Goal: Transaction & Acquisition: Book appointment/travel/reservation

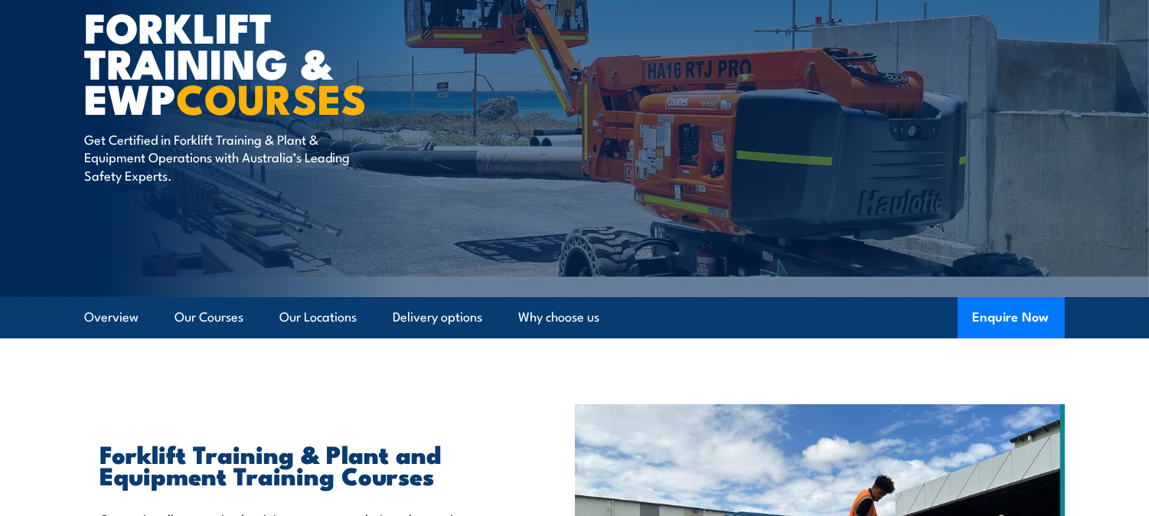
scroll to position [283, 0]
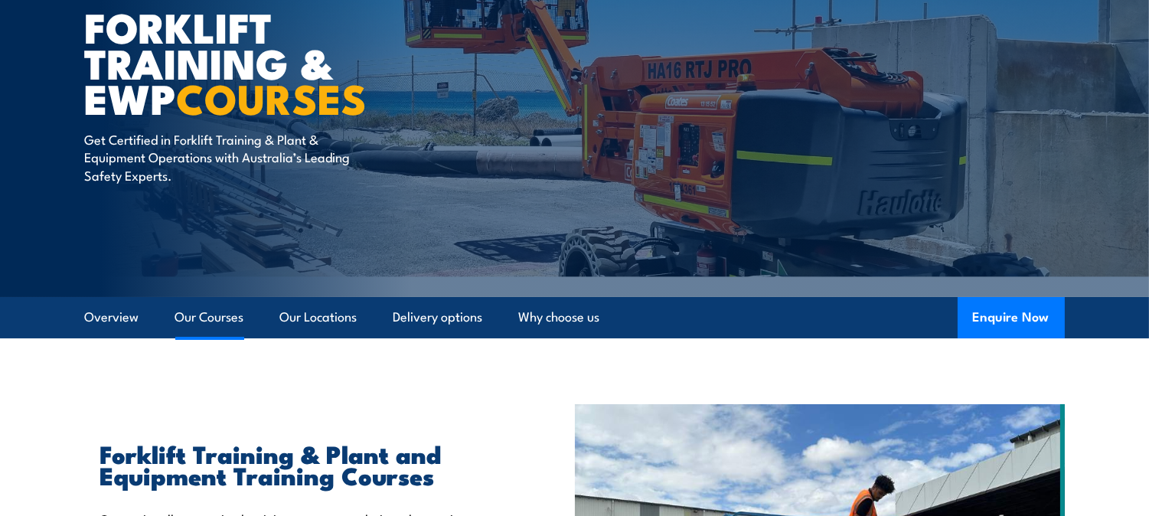
click at [243, 319] on link "Our Courses" at bounding box center [209, 317] width 69 height 41
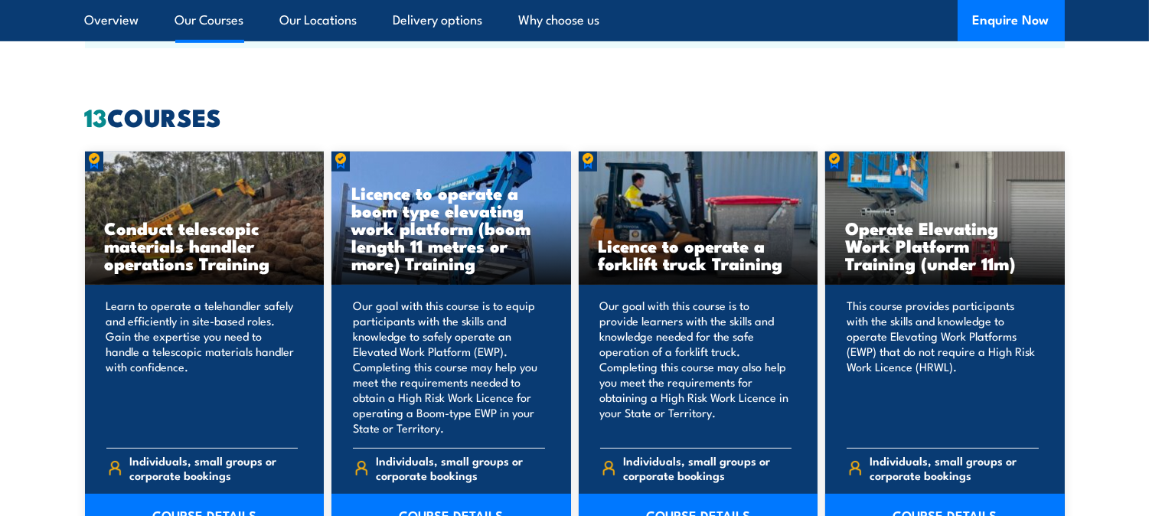
scroll to position [1161, 0]
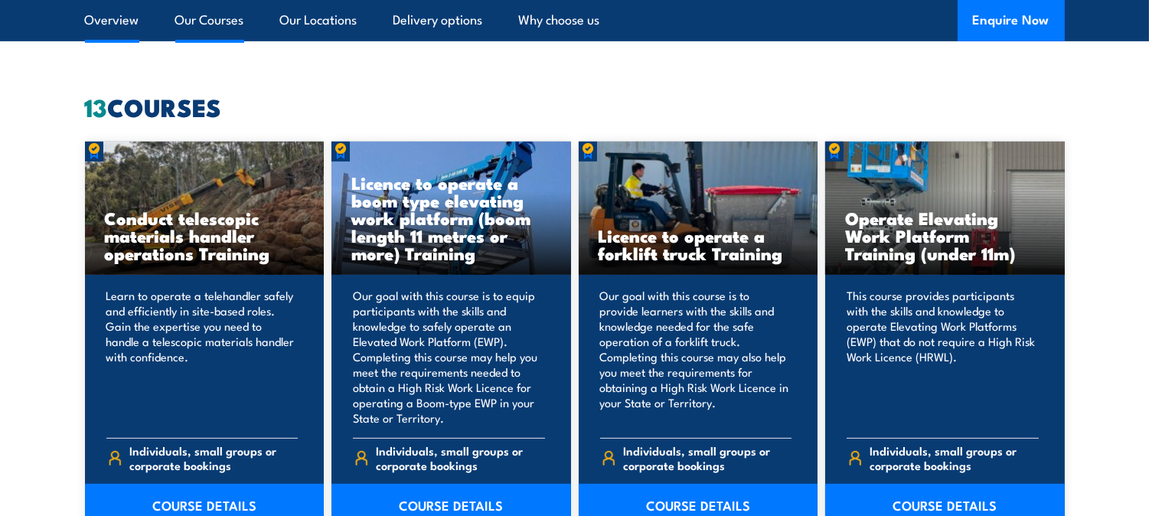
click at [124, 24] on link "Overview" at bounding box center [112, 20] width 54 height 41
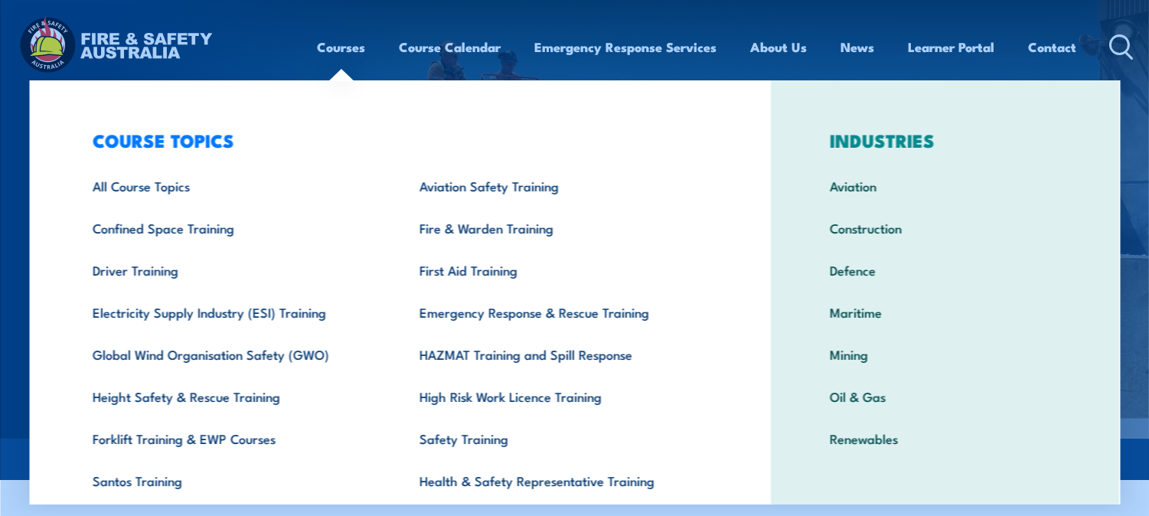
click at [337, 37] on link "Courses" at bounding box center [342, 47] width 48 height 41
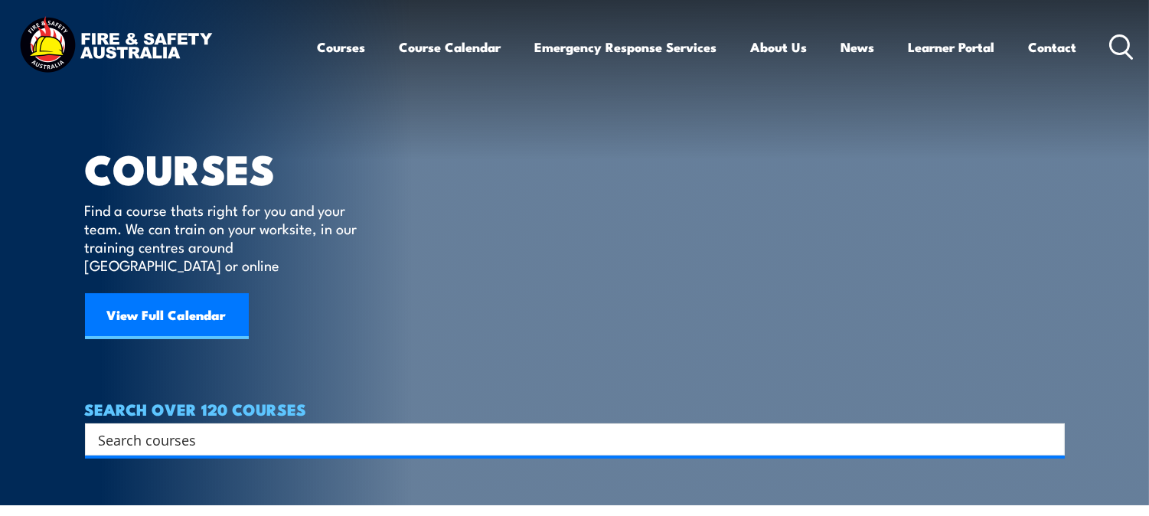
click at [141, 428] on input "Search input" at bounding box center [565, 439] width 932 height 23
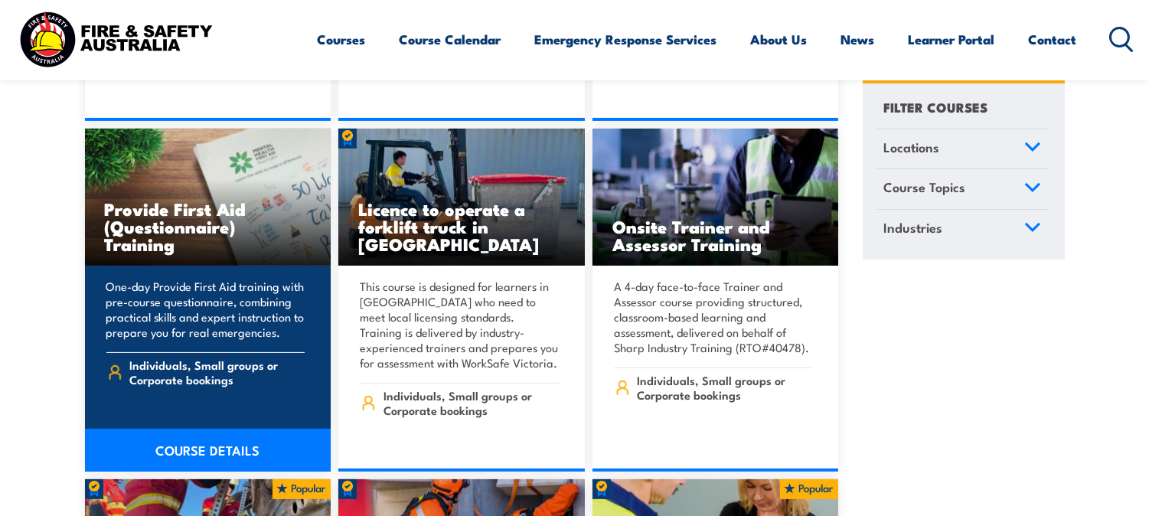
scroll to position [992, 0]
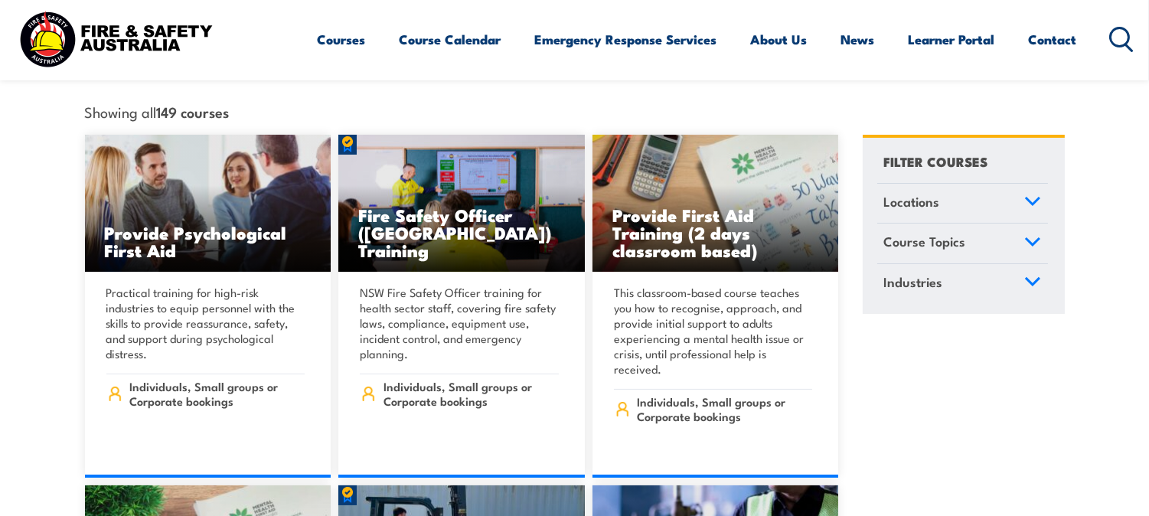
scroll to position [283, 0]
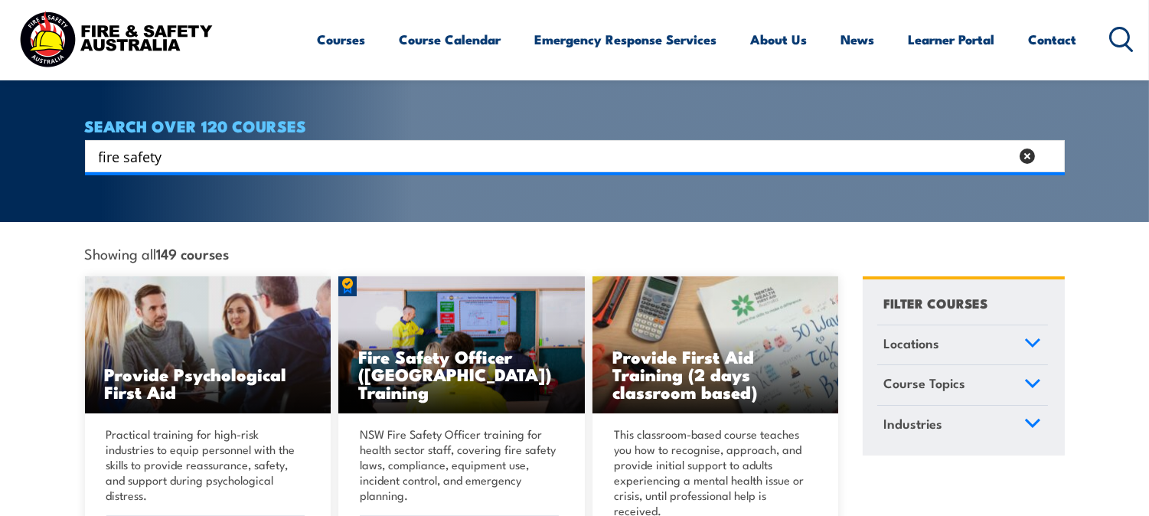
click at [300, 145] on input "fire safety" at bounding box center [554, 156] width 911 height 23
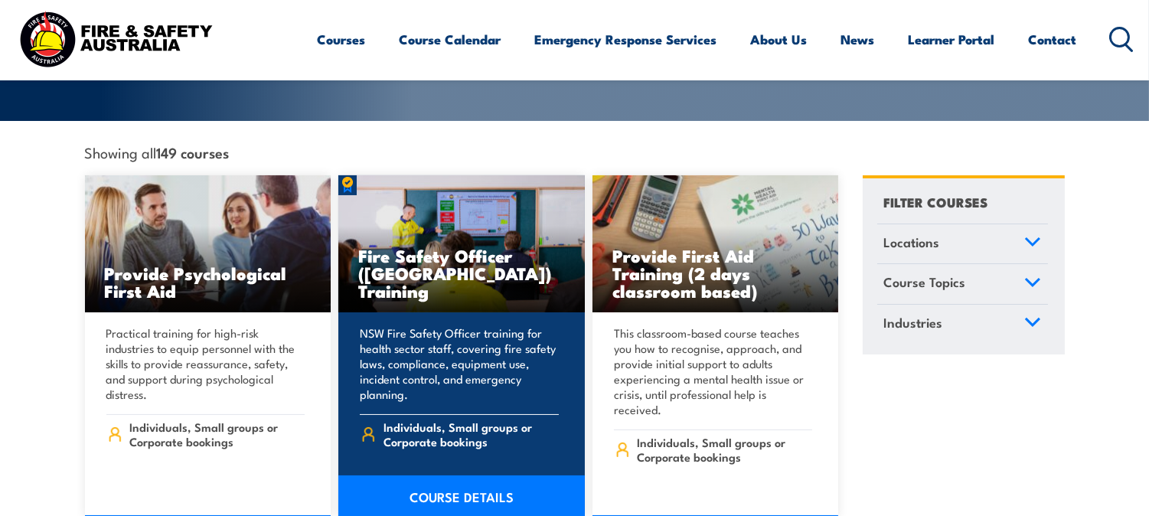
scroll to position [425, 0]
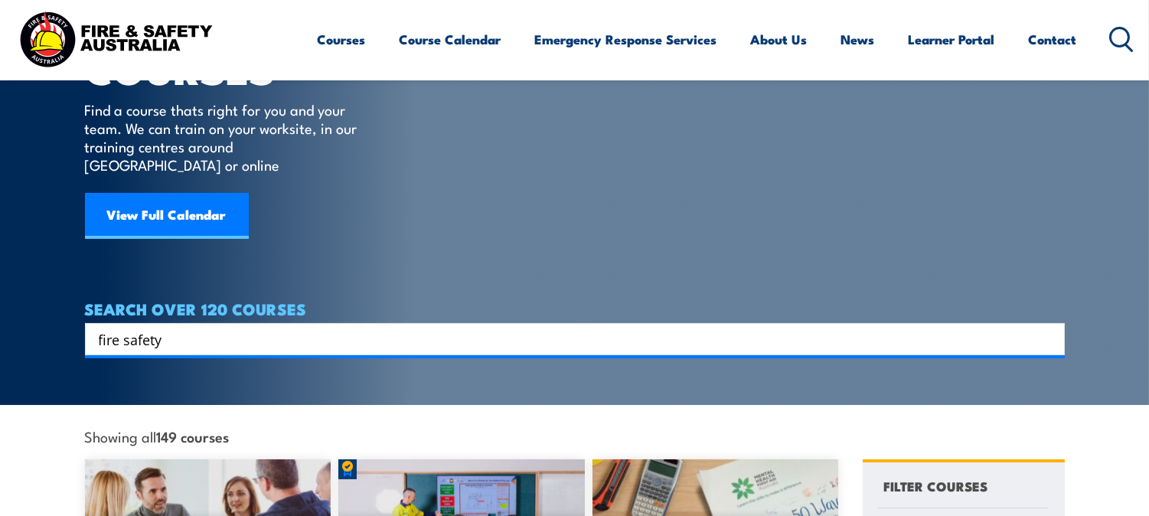
scroll to position [142, 0]
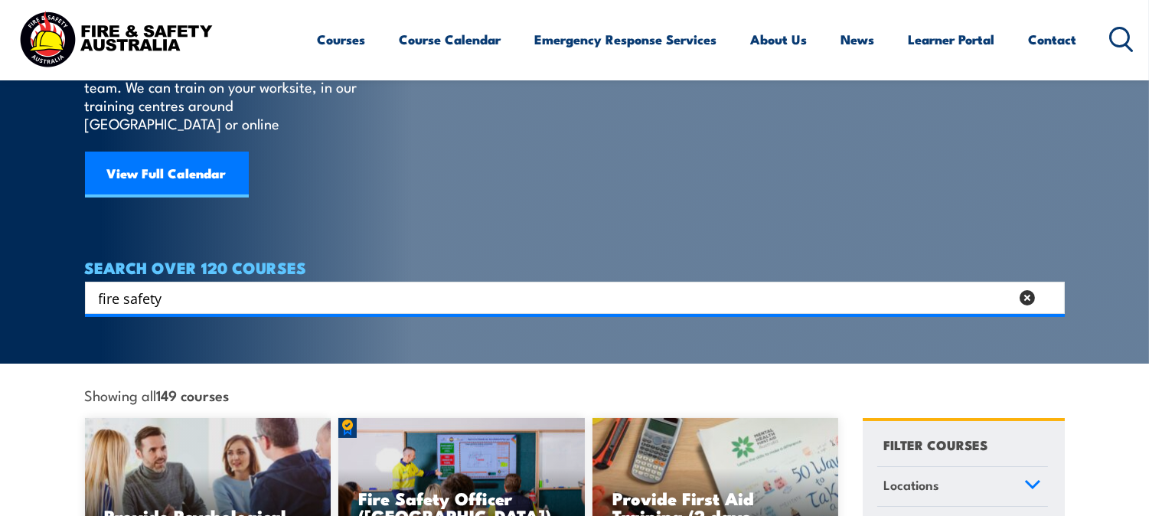
drag, startPoint x: 378, startPoint y: 279, endPoint x: -177, endPoint y: 247, distance: 555.9
click at [0, 247] on html "Courses Course Calendar Emergency Response Services Services Overview Emergency…" at bounding box center [574, 116] width 1149 height 516
type input "chief"
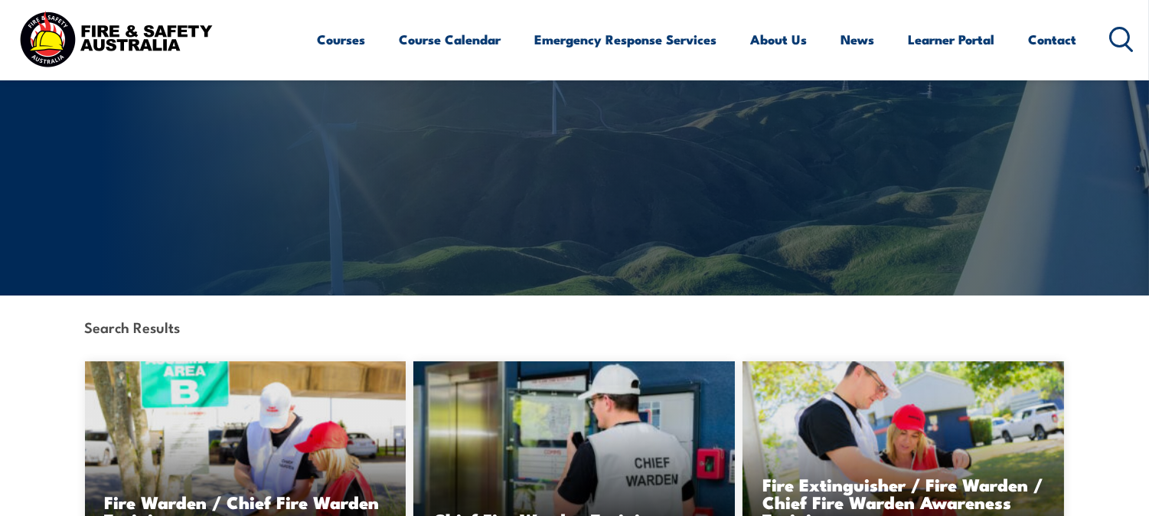
scroll to position [283, 0]
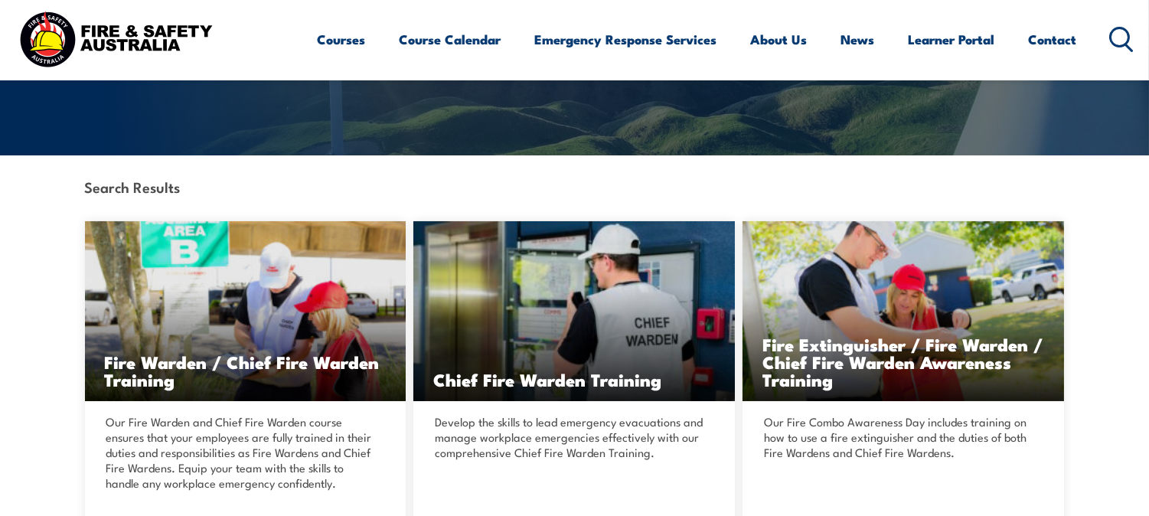
click at [521, 246] on img at bounding box center [574, 311] width 322 height 180
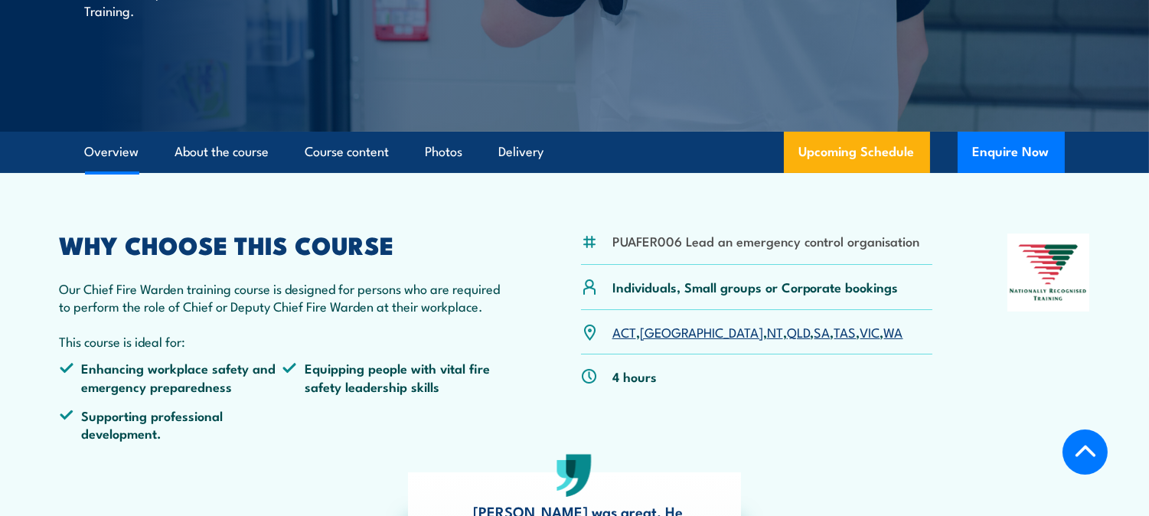
scroll to position [425, 0]
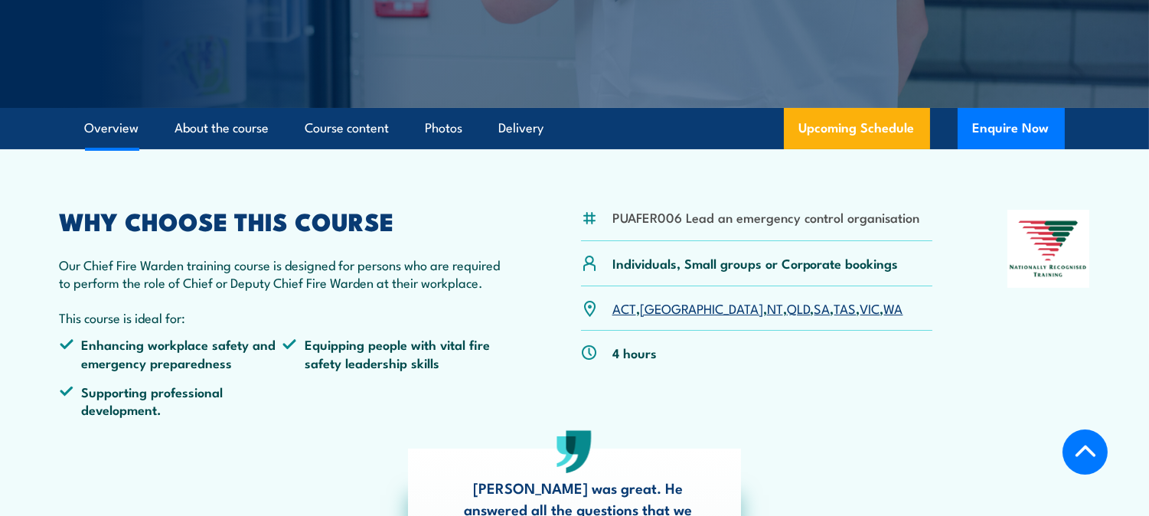
click at [884, 307] on link "WA" at bounding box center [893, 308] width 19 height 18
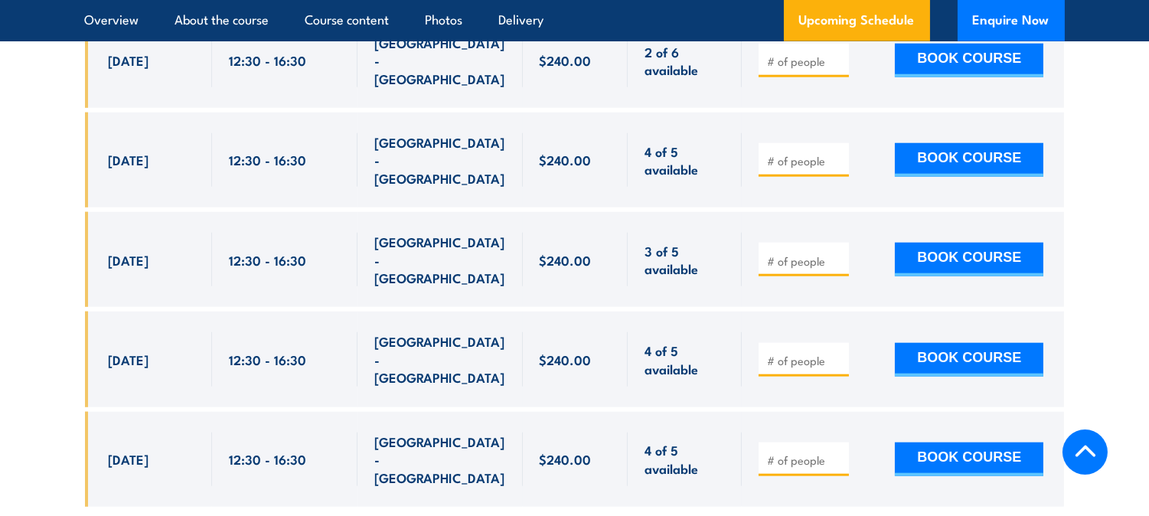
scroll to position [2835, 0]
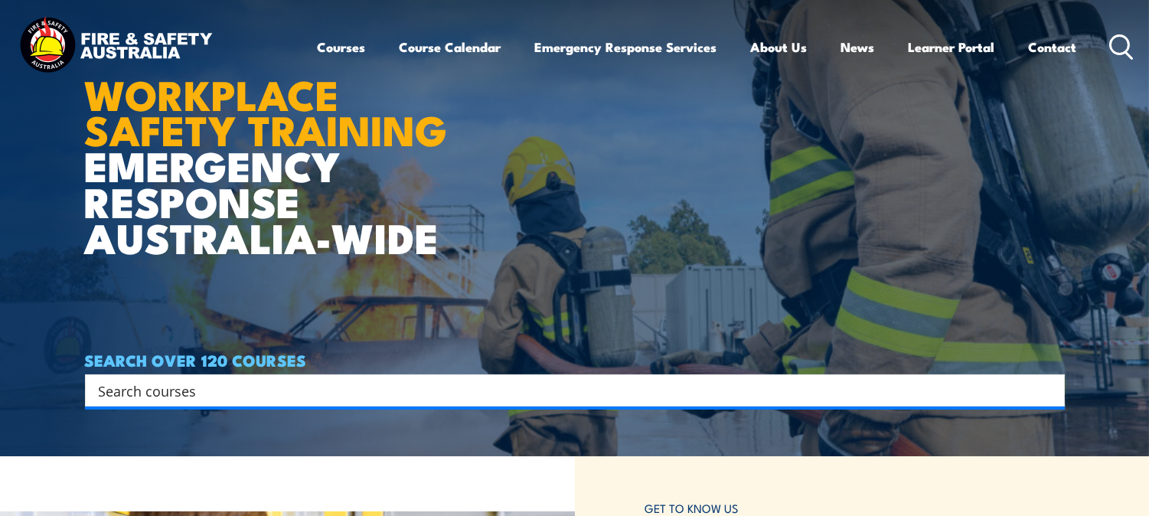
scroll to position [142, 0]
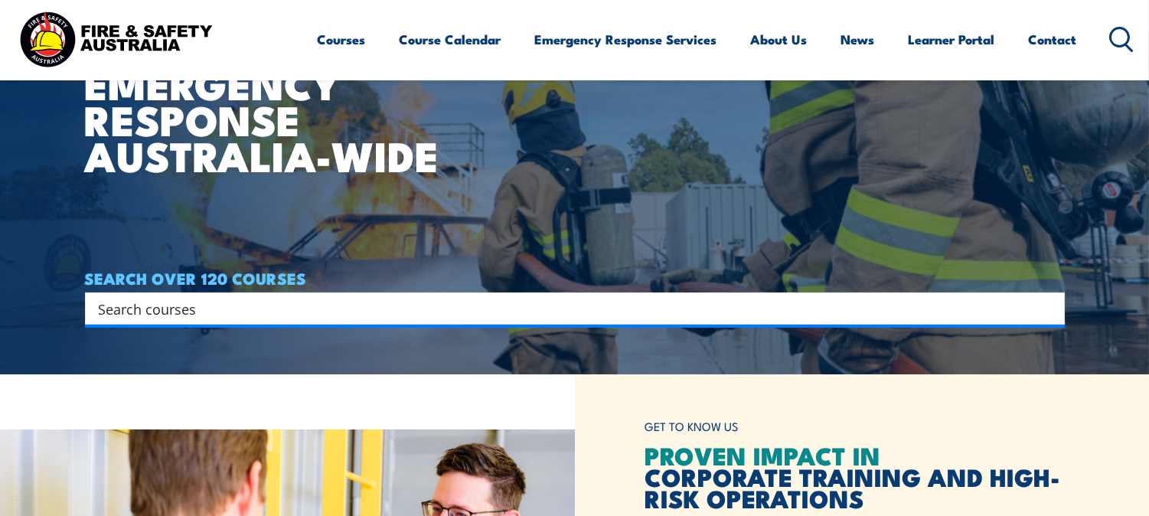
click at [273, 304] on input "Search input" at bounding box center [565, 308] width 932 height 23
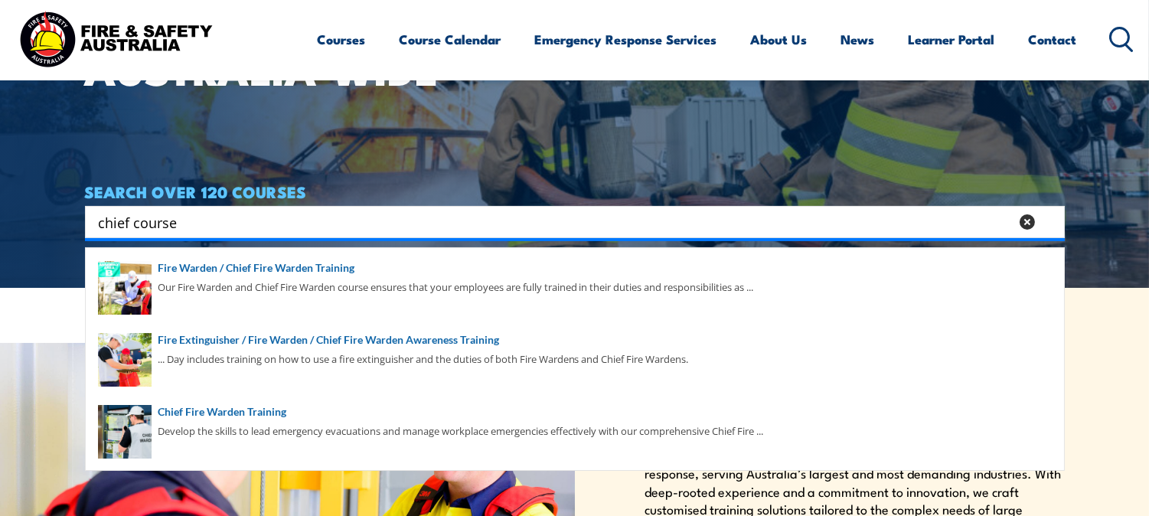
scroll to position [283, 0]
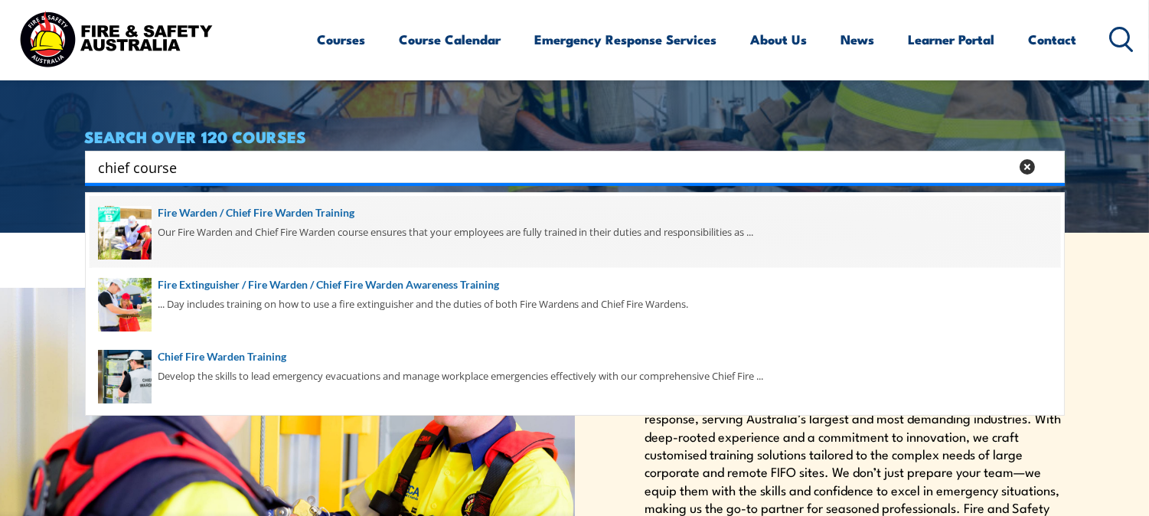
type input "chief course"
click at [303, 213] on span at bounding box center [575, 232] width 971 height 72
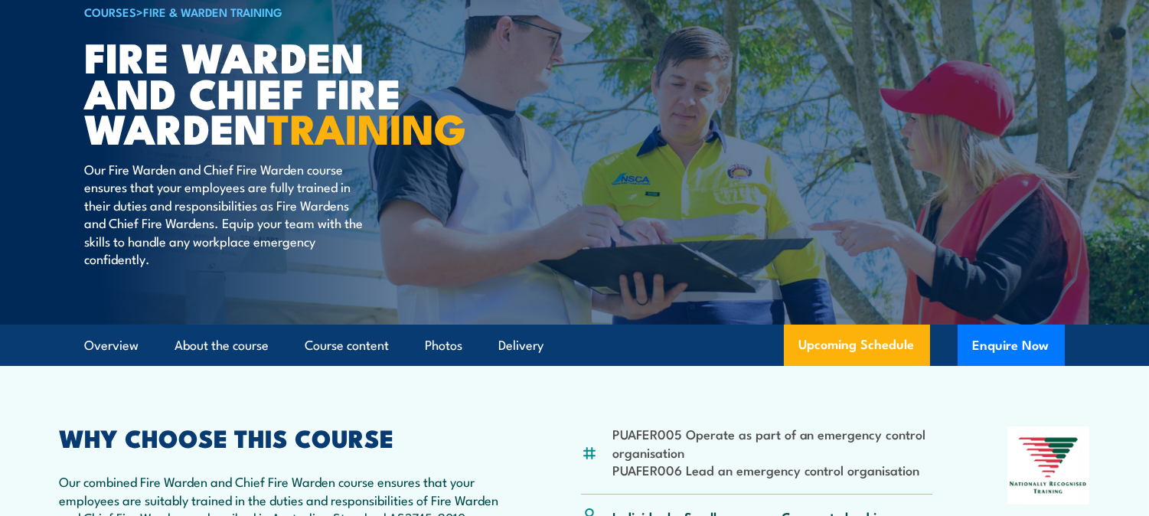
scroll to position [425, 0]
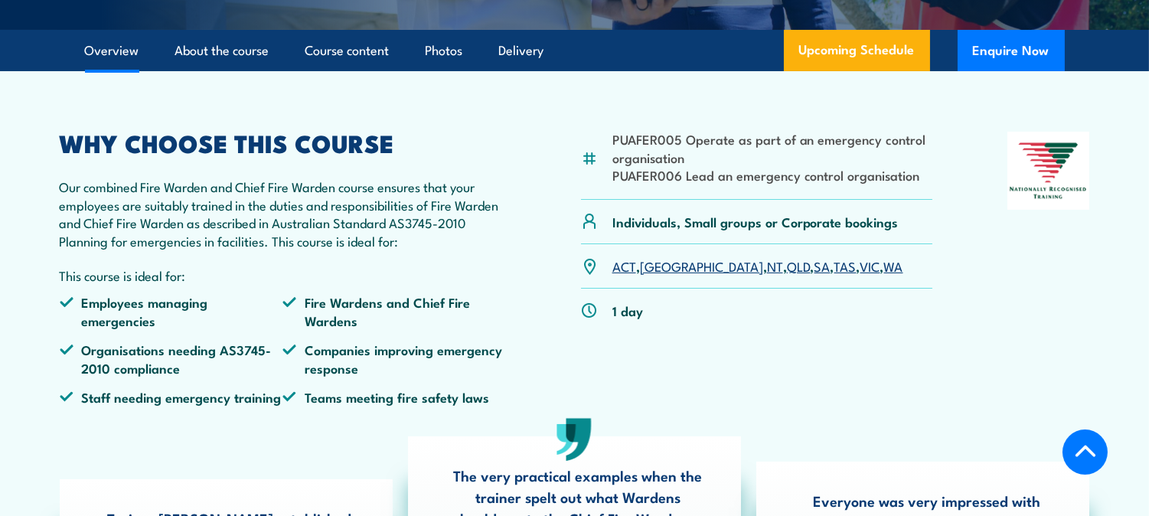
click at [884, 275] on link "WA" at bounding box center [893, 265] width 19 height 18
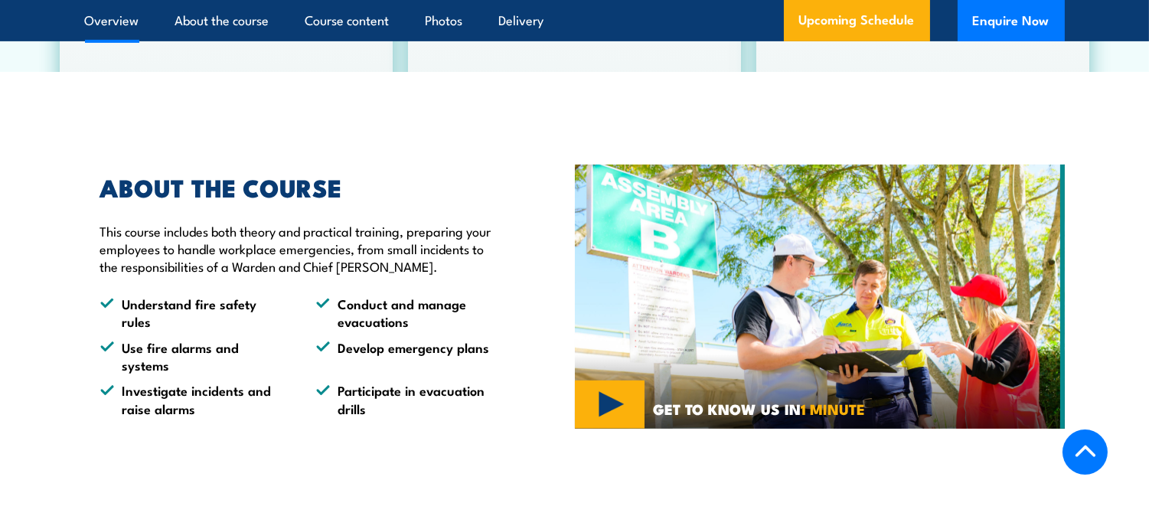
scroll to position [869, 0]
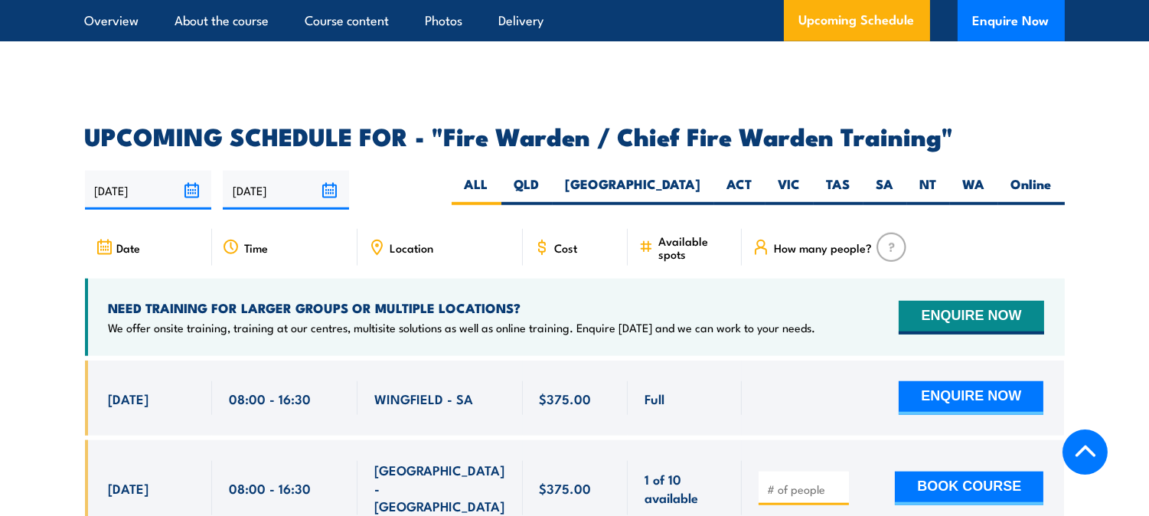
scroll to position [2552, 0]
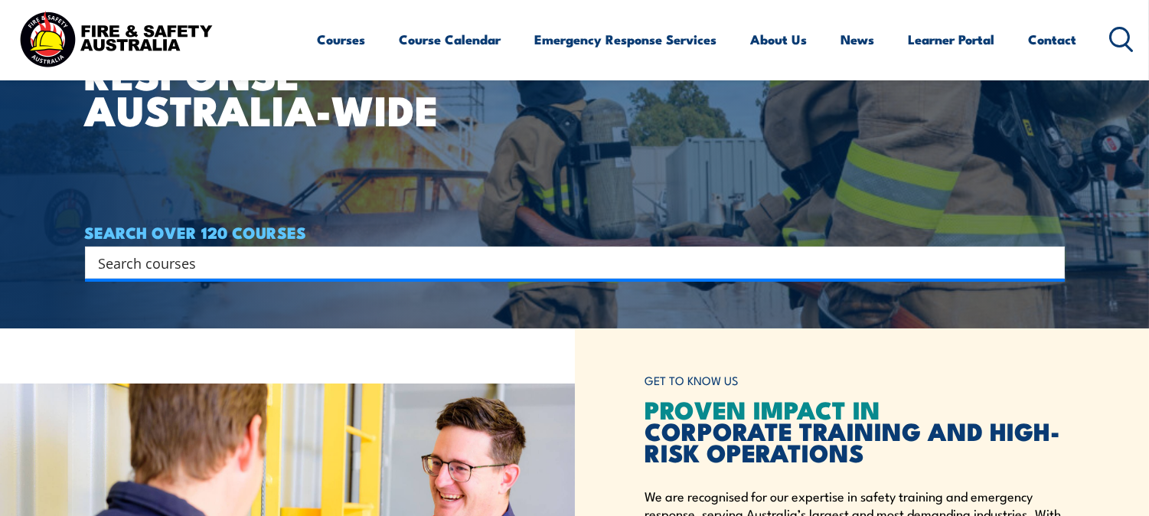
click at [257, 269] on input "Search input" at bounding box center [565, 262] width 932 height 23
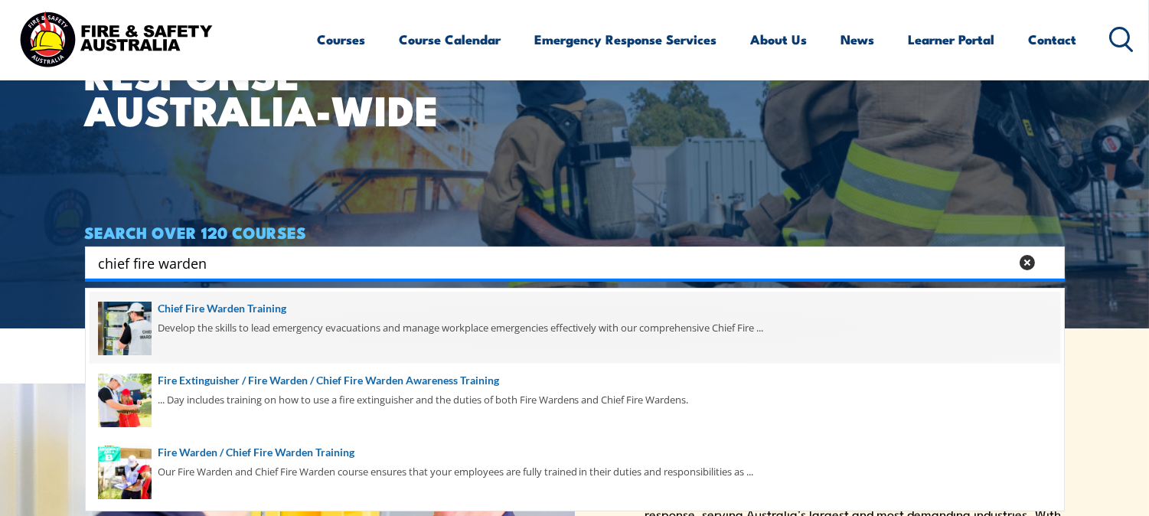
type input "chief fire warden"
click at [242, 306] on span at bounding box center [575, 328] width 971 height 72
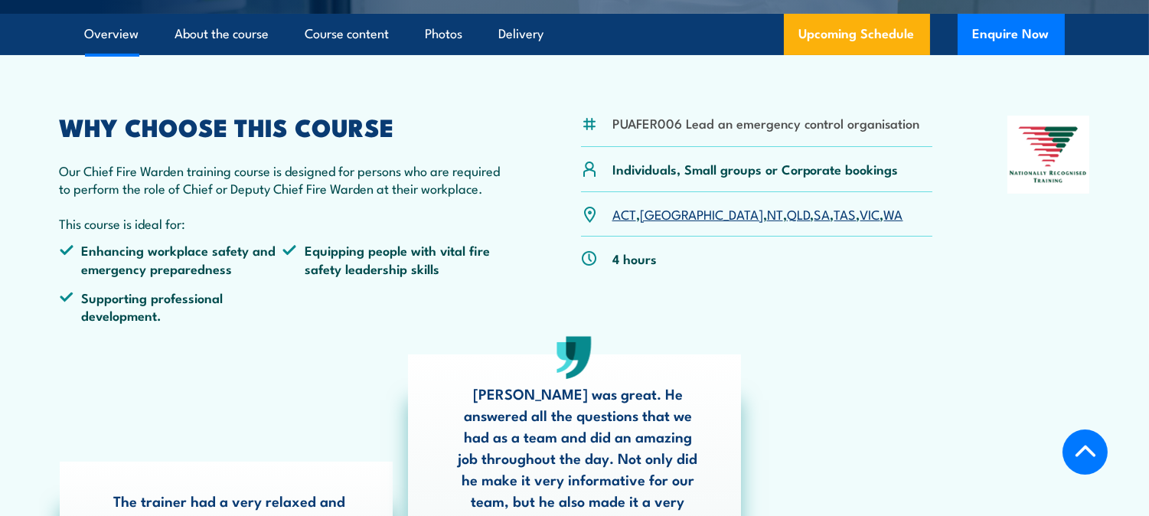
click at [884, 213] on link "WA" at bounding box center [893, 213] width 19 height 18
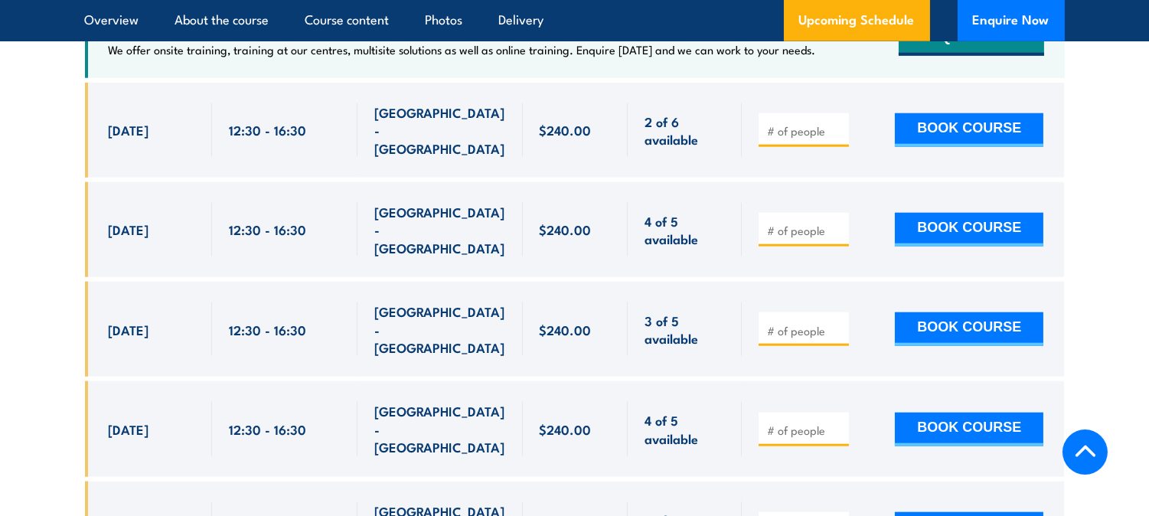
scroll to position [2873, 0]
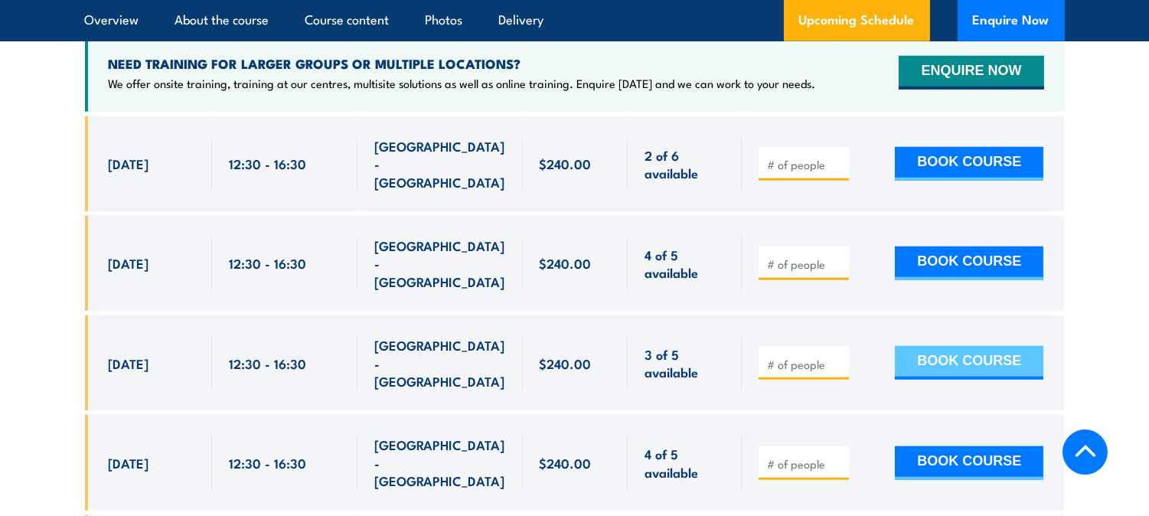
click at [969, 346] on button "BOOK COURSE" at bounding box center [969, 363] width 149 height 34
type input "1"
click at [837, 357] on input "1" at bounding box center [805, 364] width 77 height 15
click at [937, 346] on button "BOOK COURSE" at bounding box center [969, 363] width 149 height 34
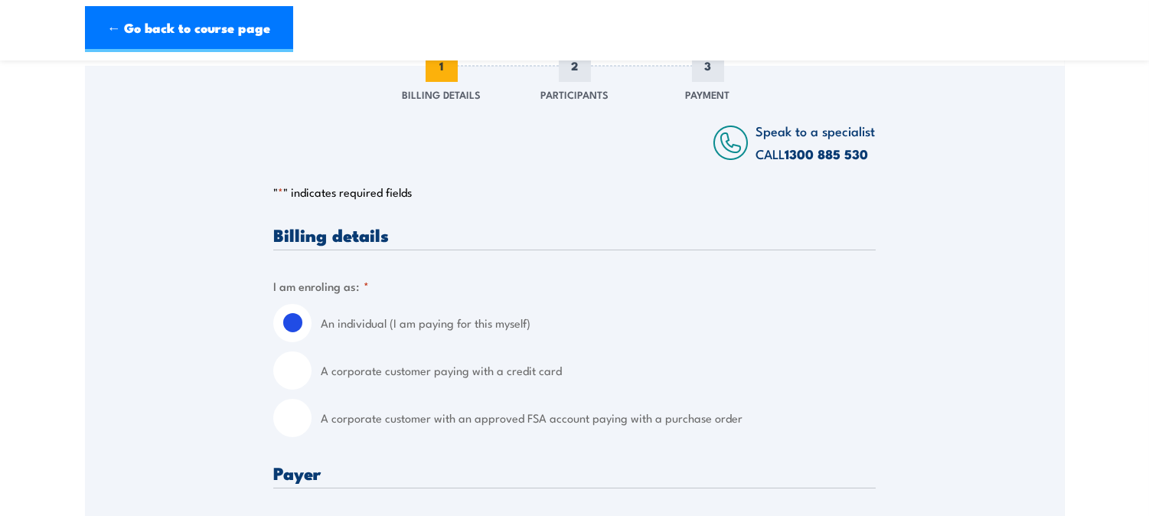
scroll to position [283, 0]
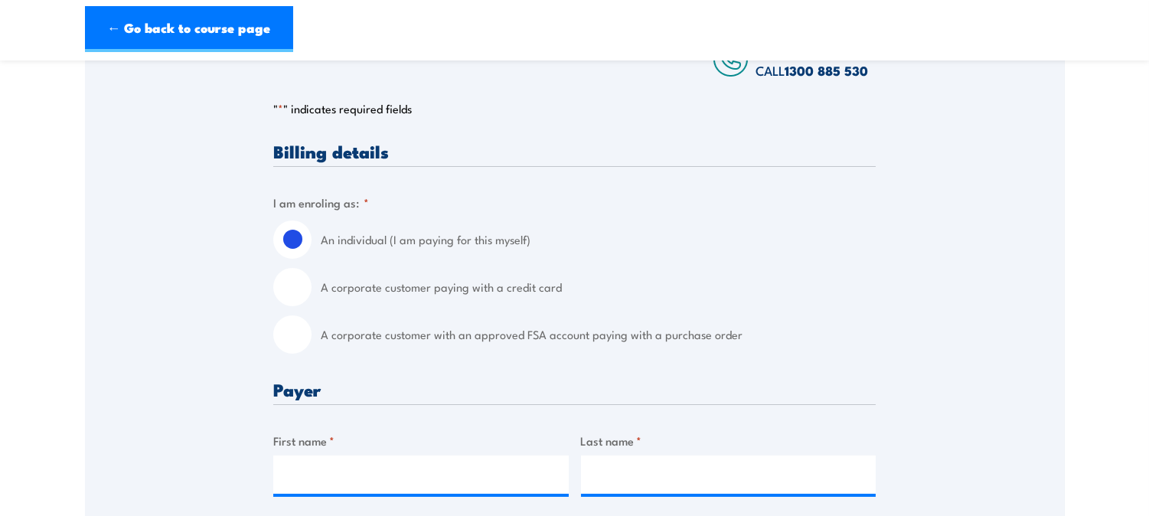
click at [296, 340] on input "A corporate customer with an approved FSA account paying with a purchase order" at bounding box center [292, 334] width 38 height 38
radio input "true"
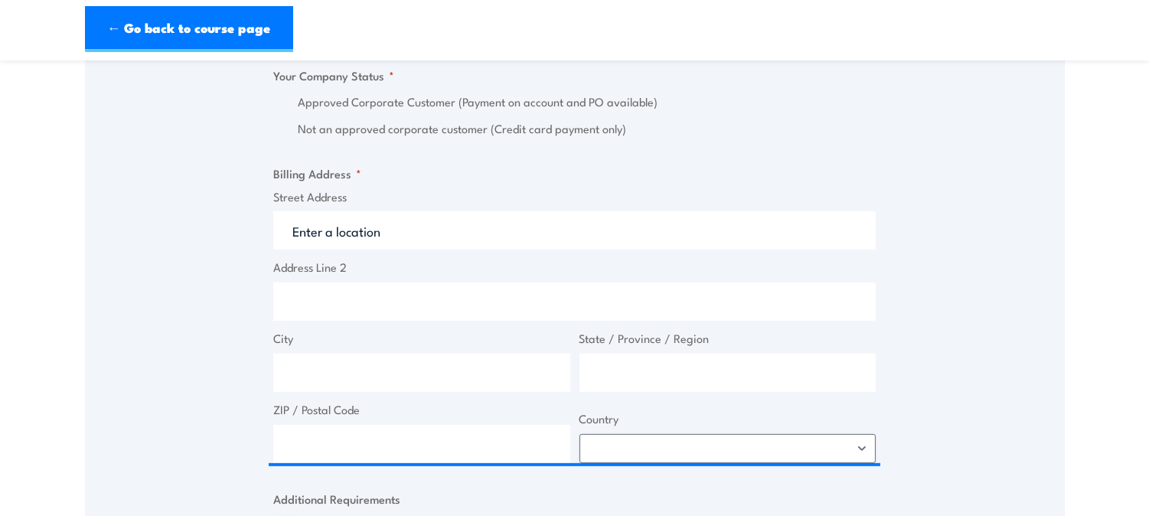
scroll to position [1134, 0]
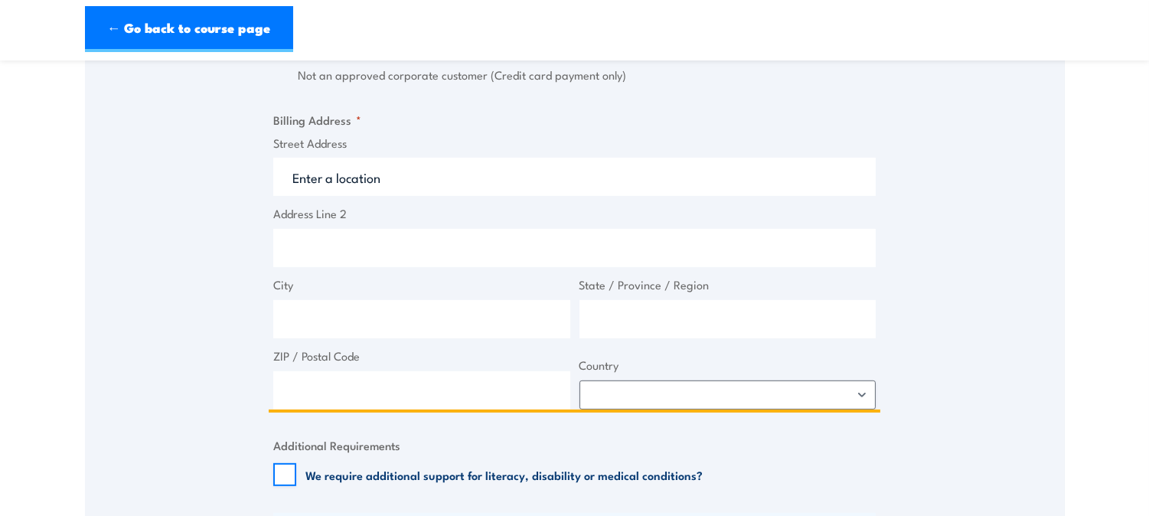
click at [457, 181] on input "Street Address" at bounding box center [574, 177] width 603 height 38
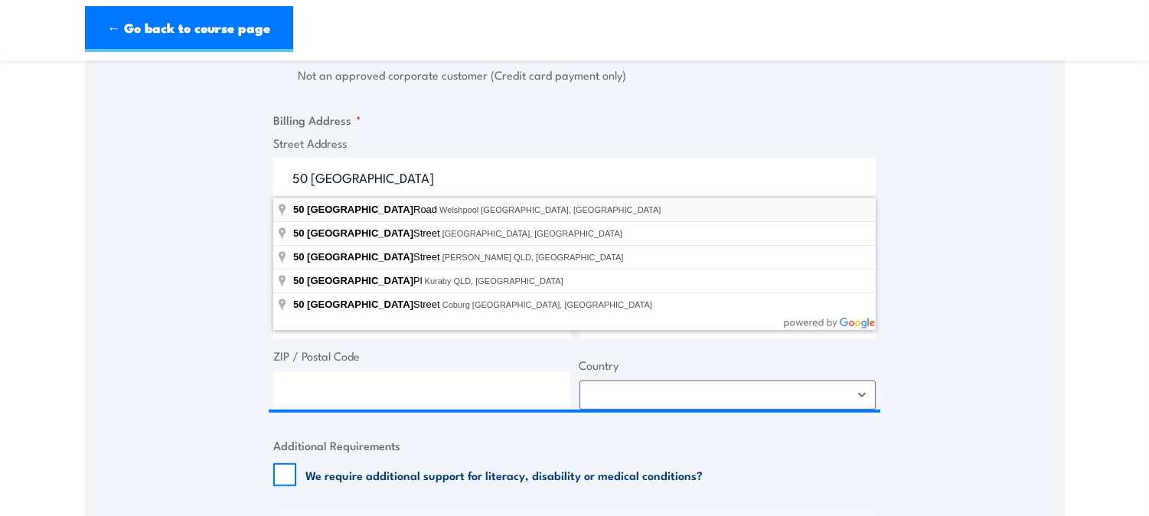
type input "[STREET_ADDRESS]"
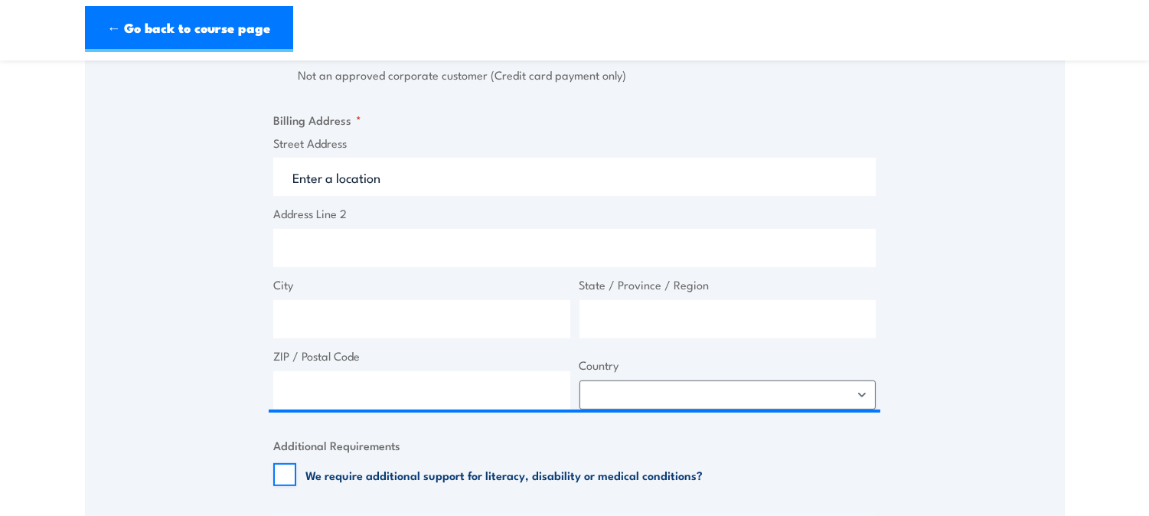
type input "[STREET_ADDRESS]"
type input "Welshpool"
type input "[GEOGRAPHIC_DATA]"
type input "6106"
select select "[GEOGRAPHIC_DATA]"
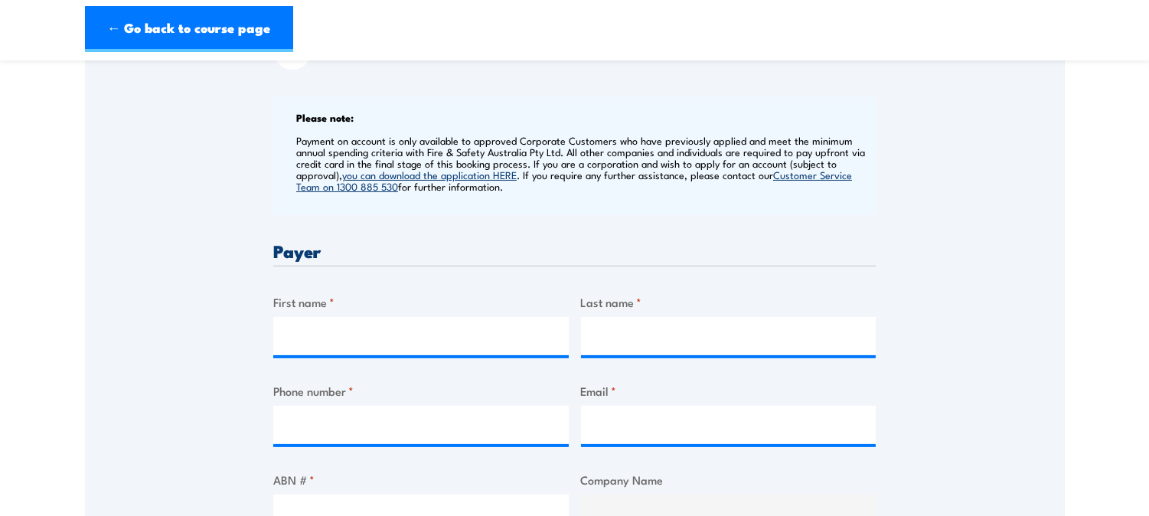
scroll to position [708, 0]
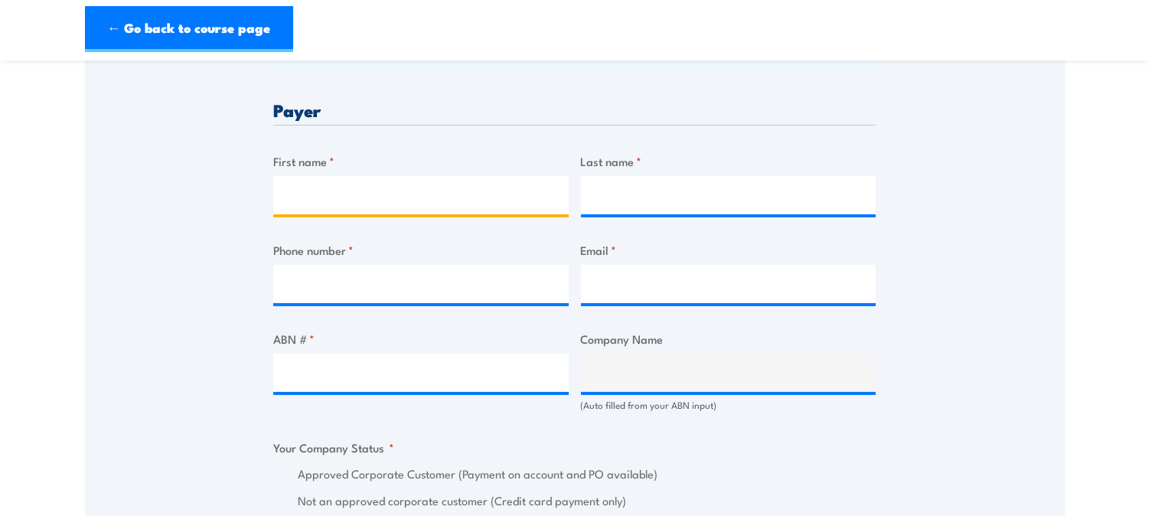
click at [363, 197] on input "First name *" at bounding box center [421, 195] width 296 height 38
drag, startPoint x: 492, startPoint y: 119, endPoint x: 495, endPoint y: 126, distance: 8.2
click at [492, 119] on div "Payer" at bounding box center [574, 113] width 603 height 24
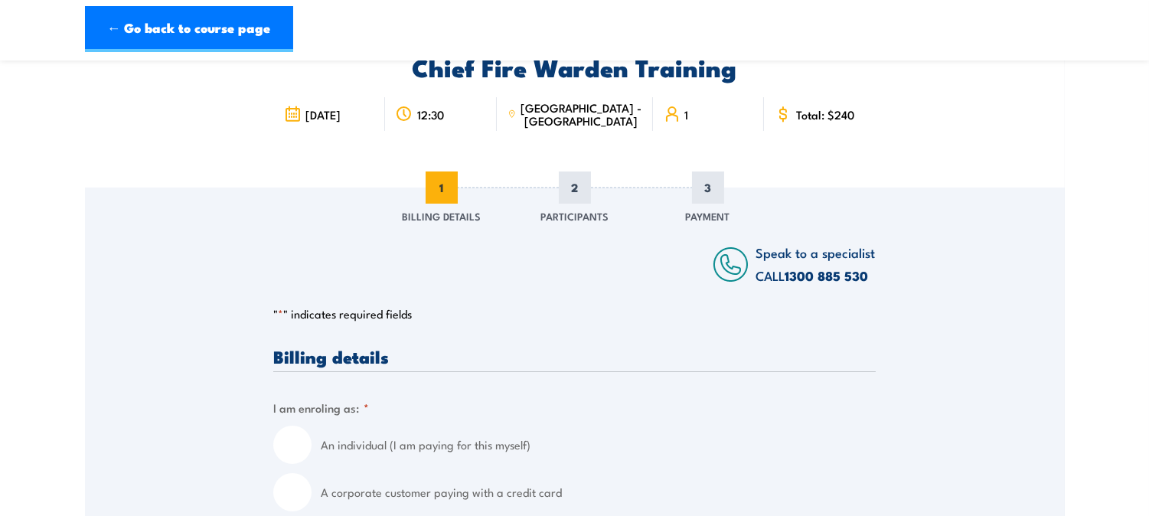
scroll to position [0, 0]
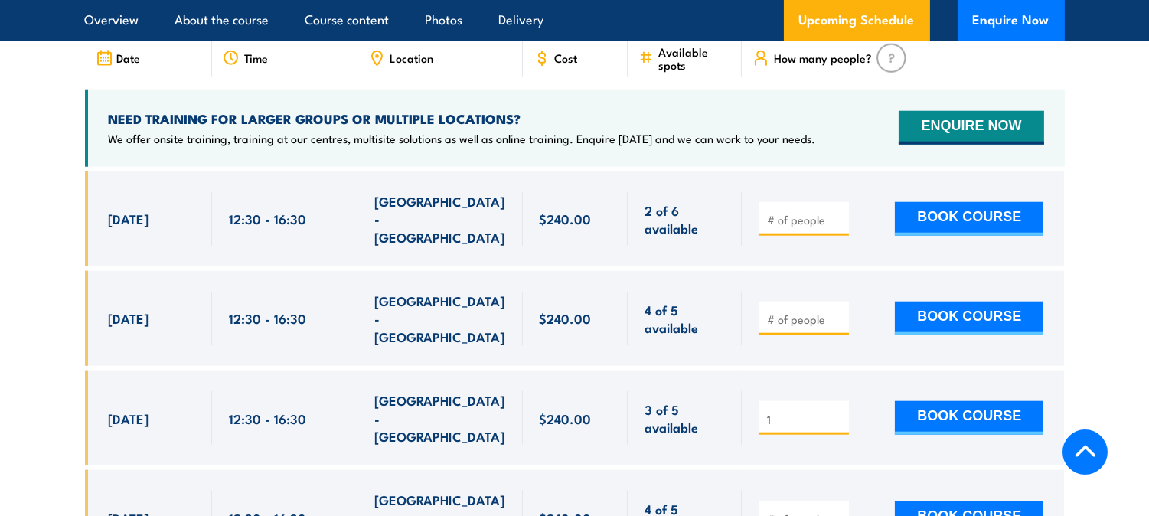
scroll to position [2873, 0]
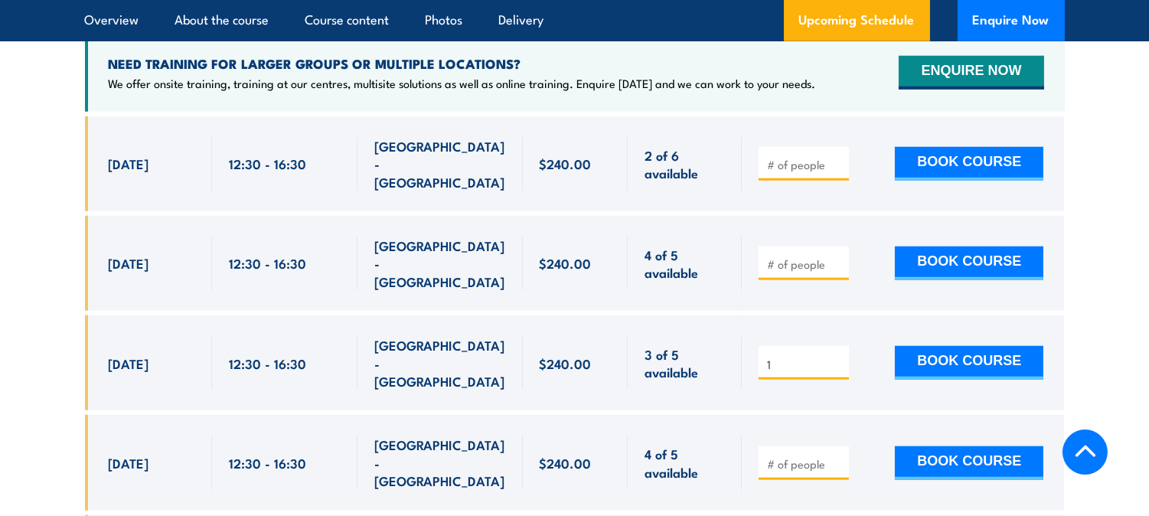
click at [49, 218] on section "UPCOMING SCHEDULE FOR - "Chief Fire Warden Training" [DATE] [DATE]" at bounding box center [574, 257] width 1149 height 753
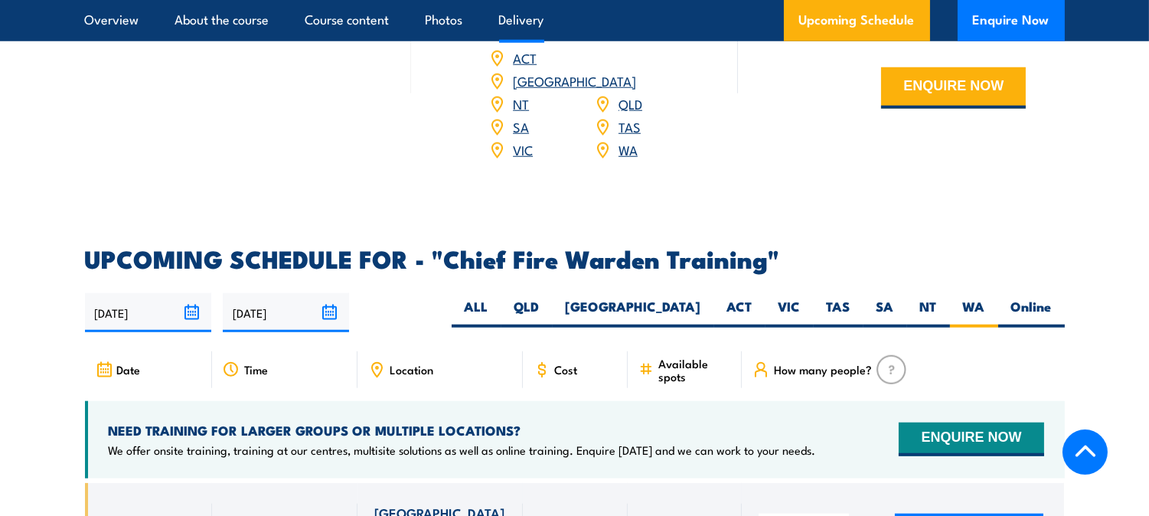
scroll to position [2448, 0]
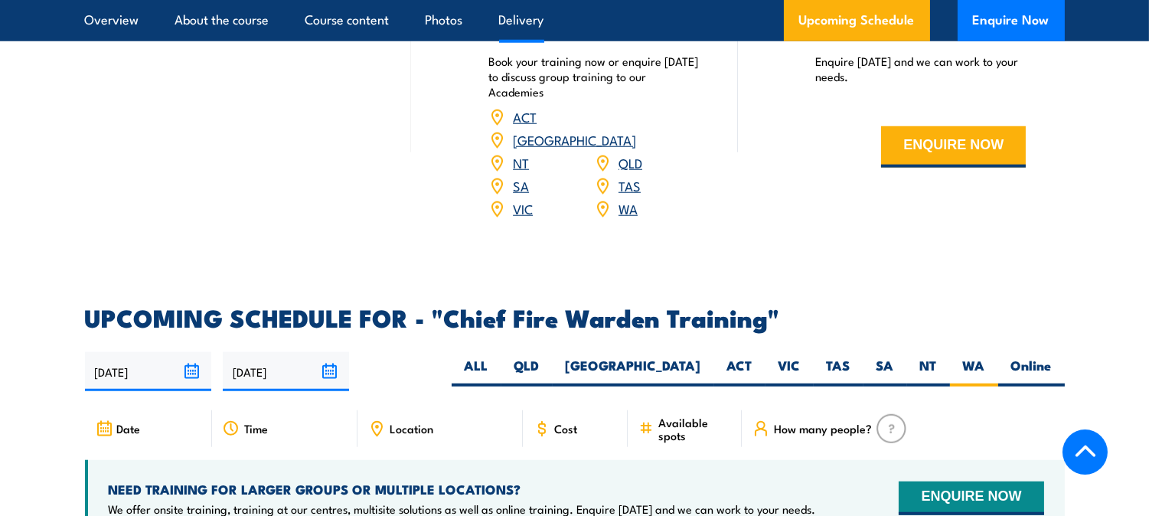
click at [544, 420] on icon at bounding box center [542, 428] width 17 height 17
click at [553, 410] on div "Cost" at bounding box center [576, 428] width 106 height 37
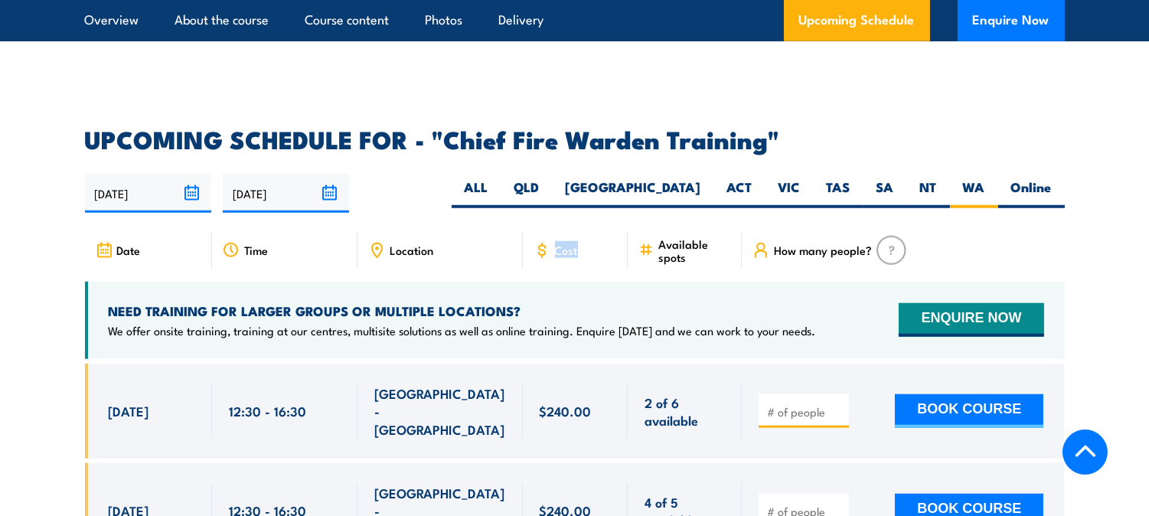
scroll to position [2590, 0]
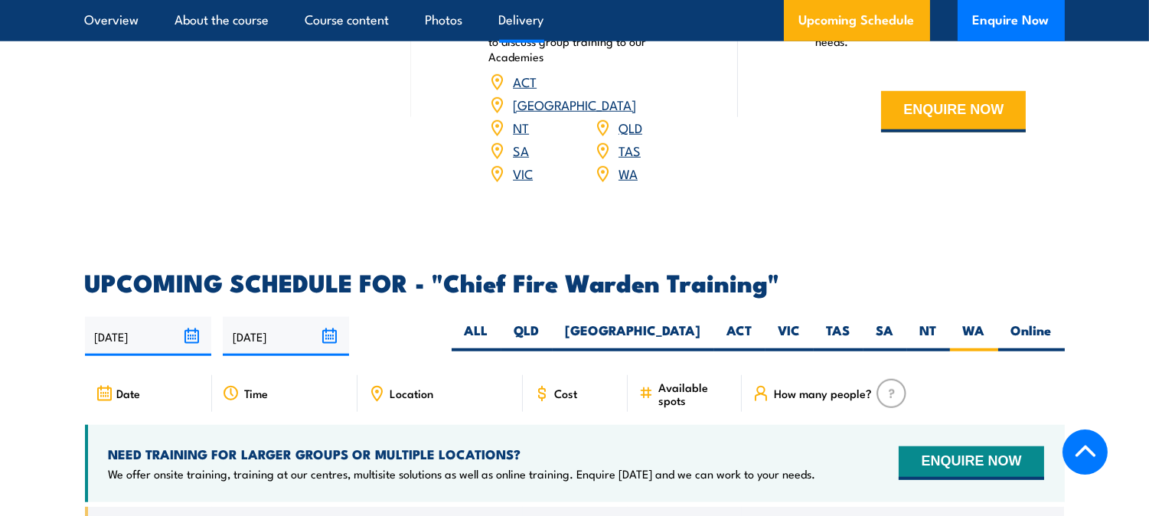
scroll to position [2448, 0]
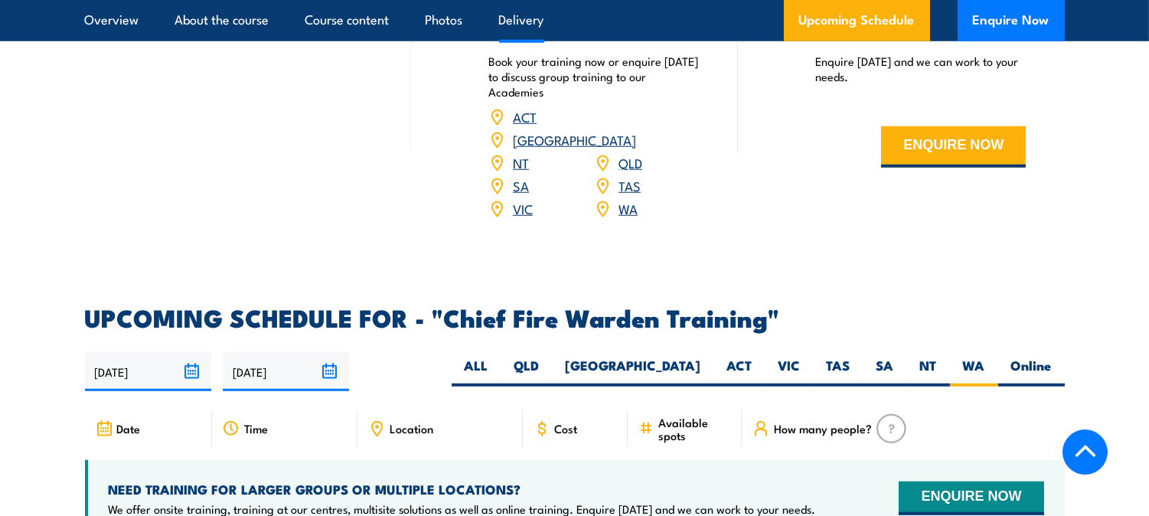
click at [779, 190] on div "Your Location Best for 4 or more learners Talk to us for a solution We offer co…" at bounding box center [901, 13] width 327 height 454
click at [816, 214] on div "Your Location Best for 4 or more learners Talk to us for a solution We offer co…" at bounding box center [901, 13] width 327 height 454
click at [808, 185] on form "ENQUIRE NOW" at bounding box center [901, 146] width 250 height 87
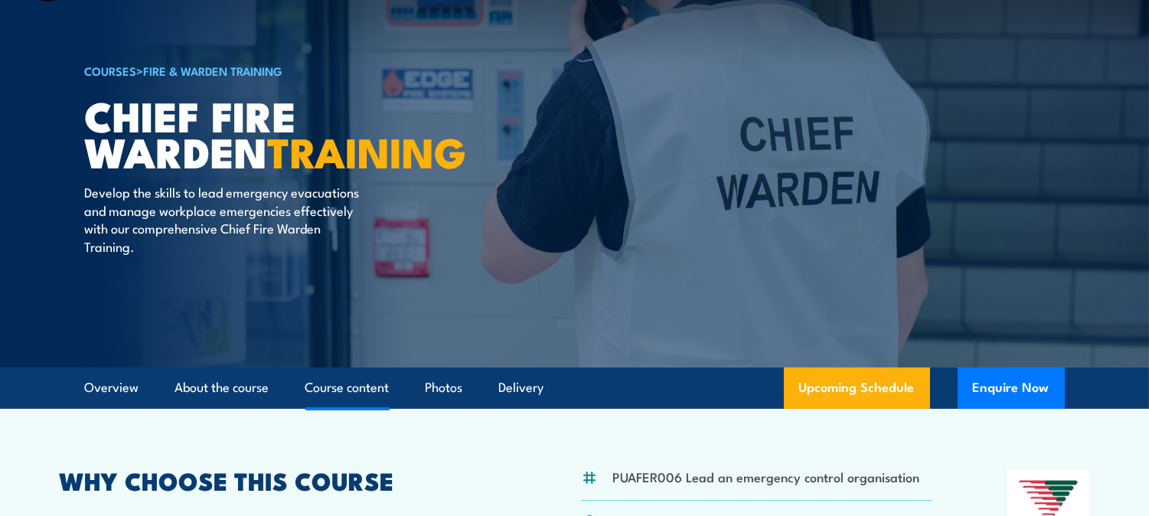
scroll to position [0, 0]
